Goal: Communication & Community: Answer question/provide support

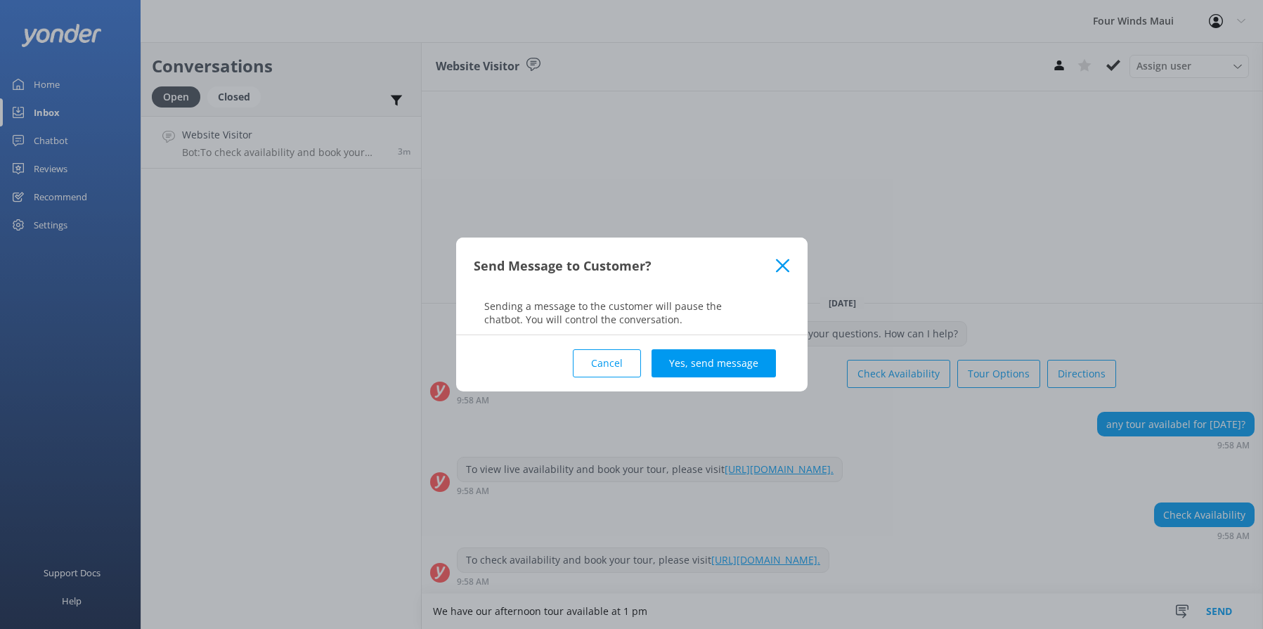
type textarea "We have our afternoon tour available at 1 pm"
click at [681, 332] on div "Send Message to Customer? Sending a message to the customer will pause the chat…" at bounding box center [632, 287] width 352 height 98
click at [700, 353] on button "Yes, send message" at bounding box center [714, 363] width 124 height 28
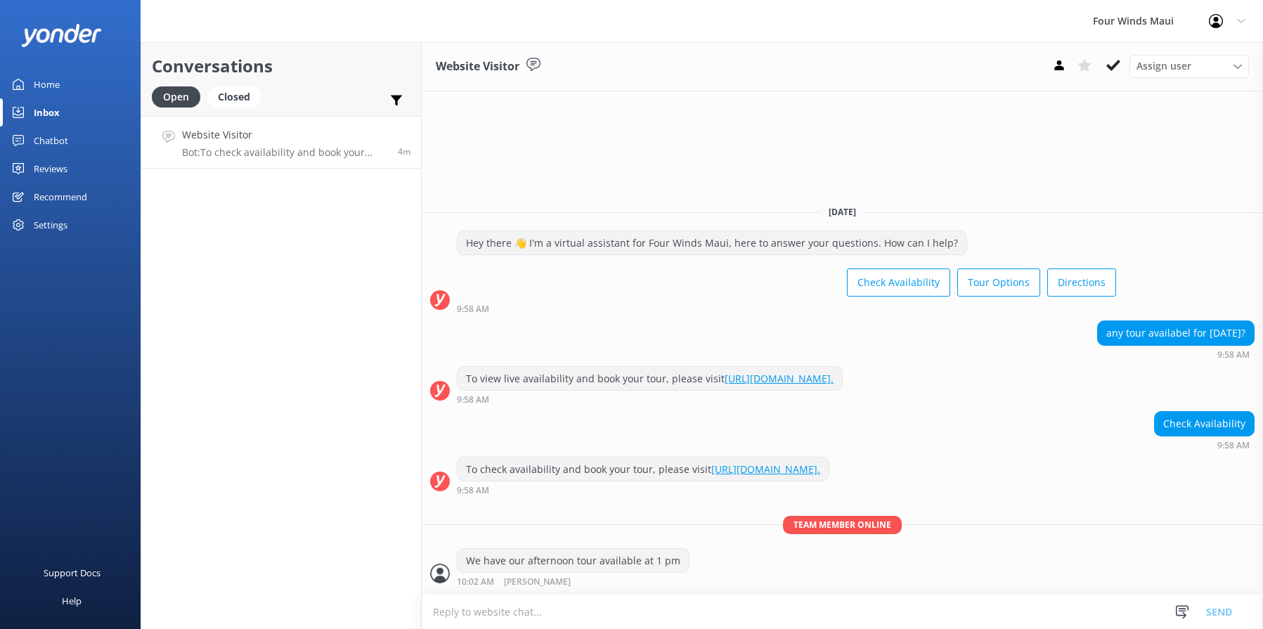
click at [587, 621] on textarea at bounding box center [843, 612] width 842 height 34
paste textarea "[URL][DOMAIN_NAME]"
type textarea "[URL][DOMAIN_NAME]"
